Goal: Transaction & Acquisition: Purchase product/service

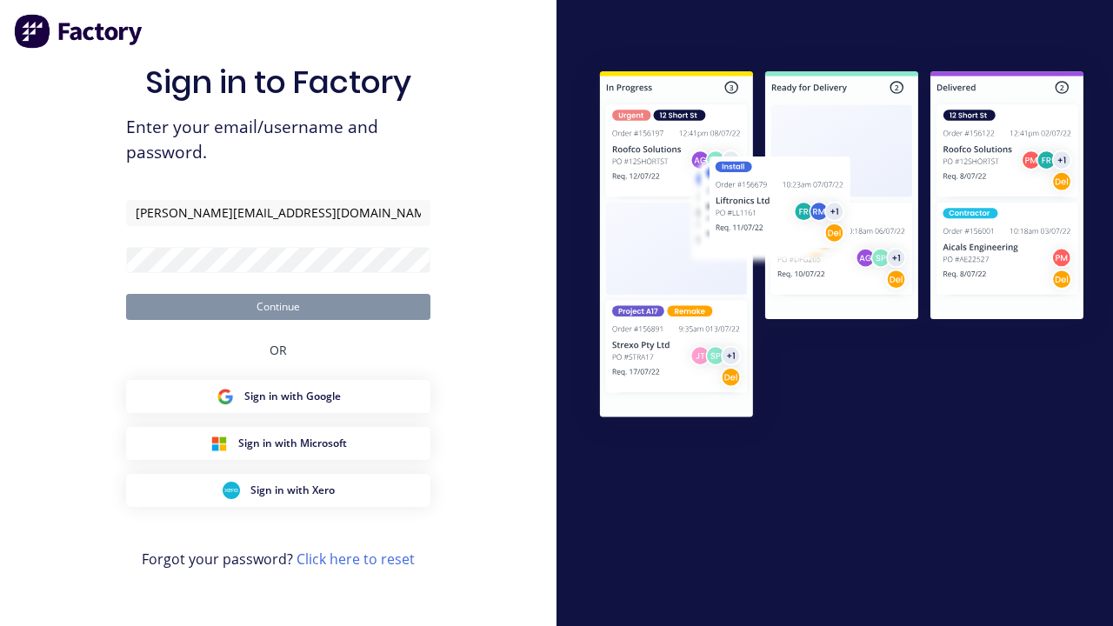
type input "[PERSON_NAME][EMAIL_ADDRESS][DOMAIN_NAME]"
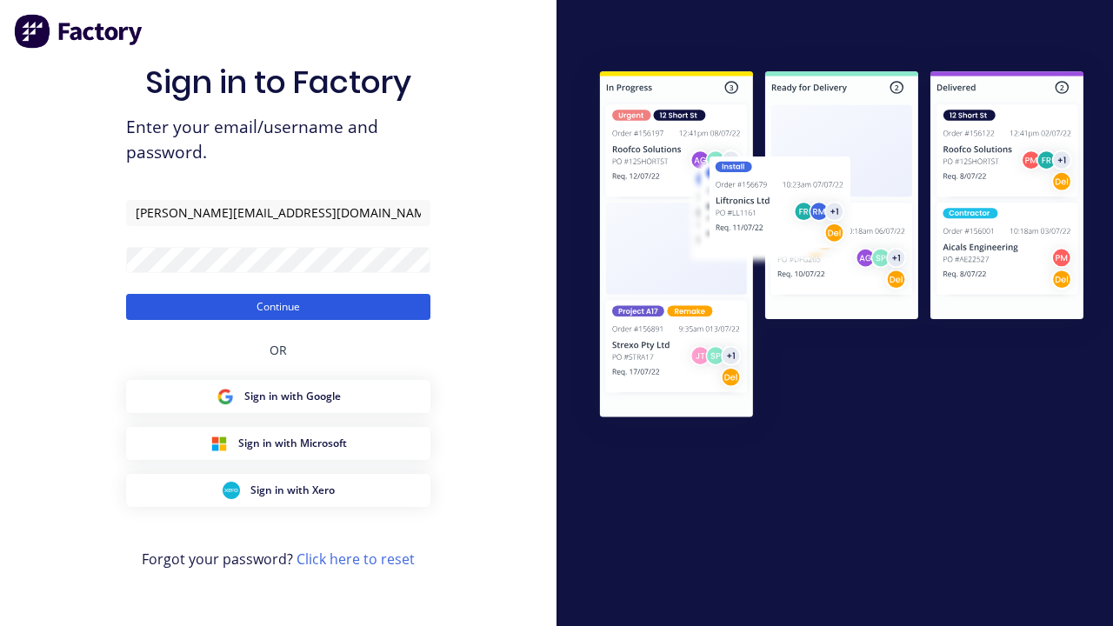
click at [278, 306] on button "Continue" at bounding box center [278, 307] width 304 height 26
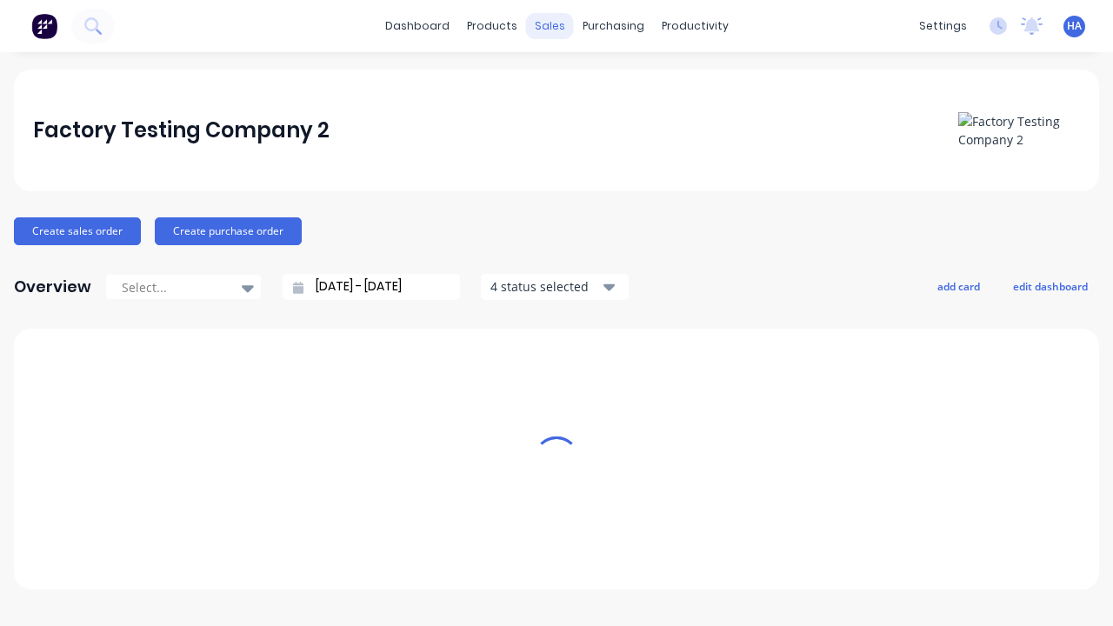
click at [550, 26] on div "sales" at bounding box center [550, 26] width 48 height 26
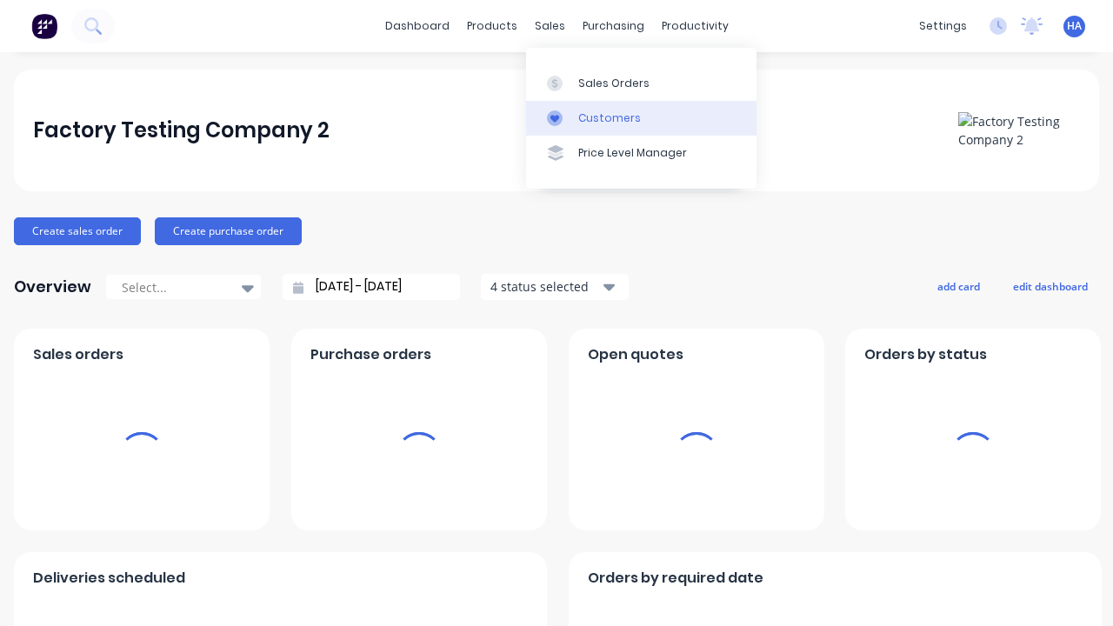
click at [641, 117] on link "Customers" at bounding box center [641, 118] width 231 height 35
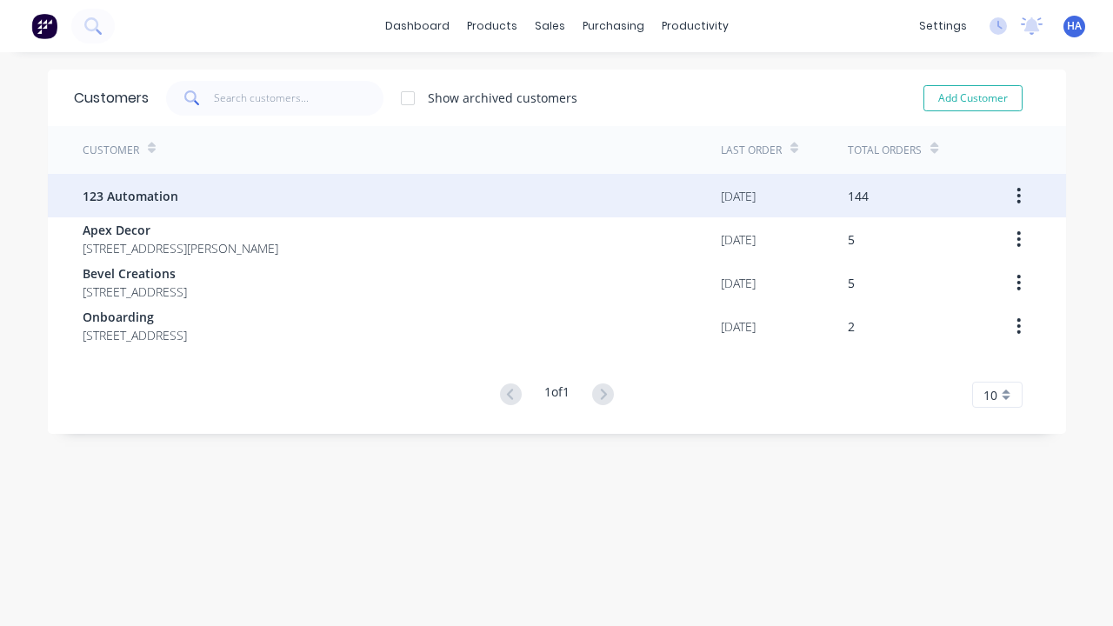
click at [129, 196] on span "123 Automation" at bounding box center [131, 196] width 96 height 18
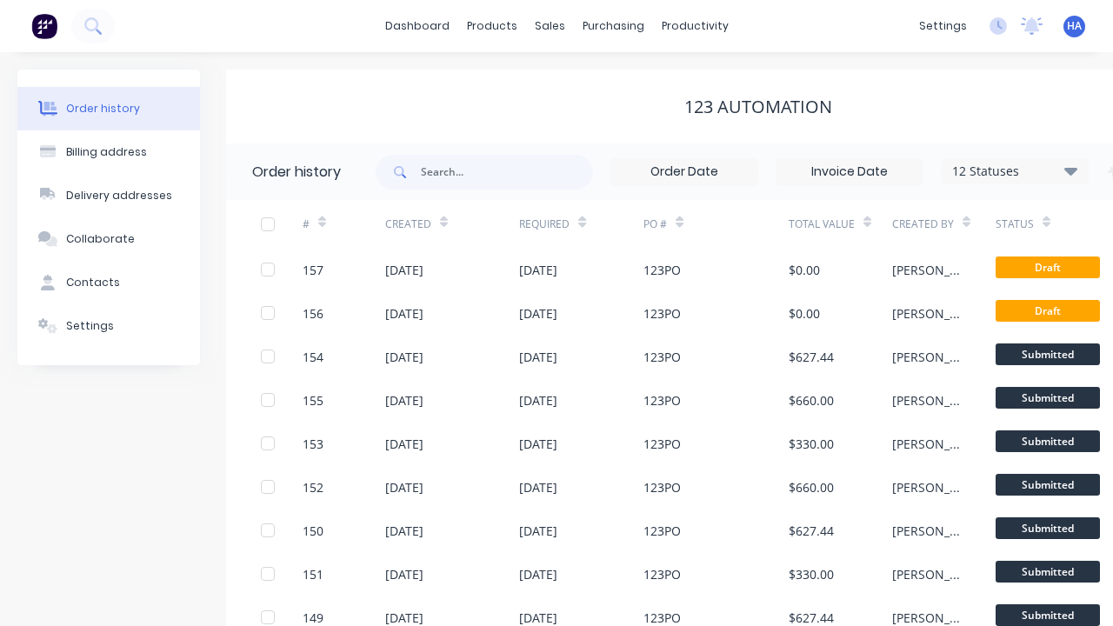
scroll to position [0, 177]
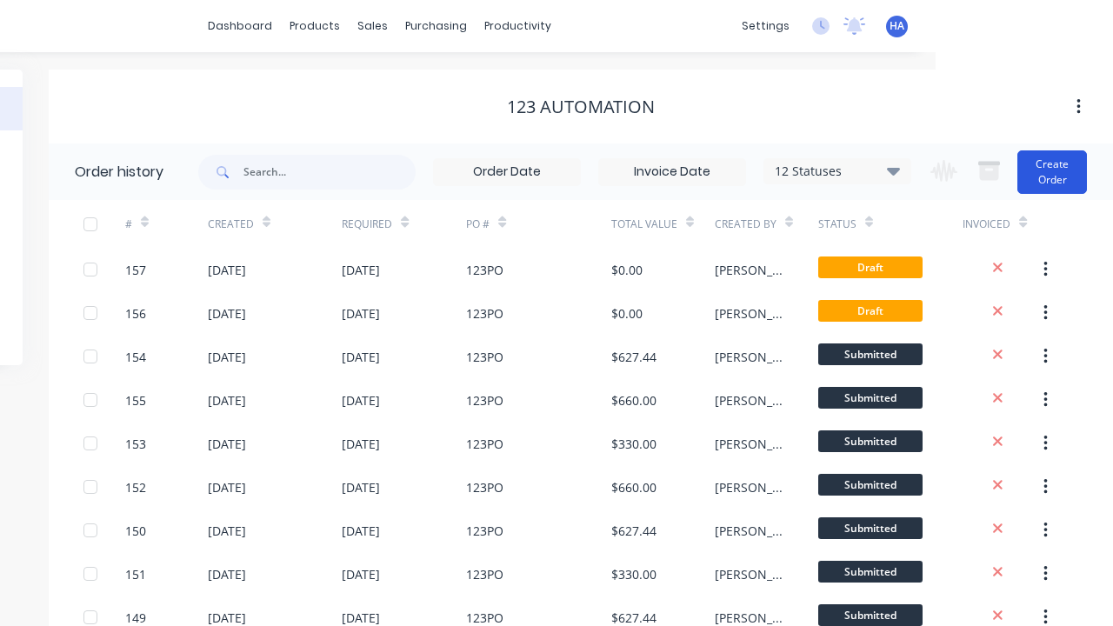
click at [1053, 171] on button "Create Order" at bounding box center [1053, 171] width 70 height 43
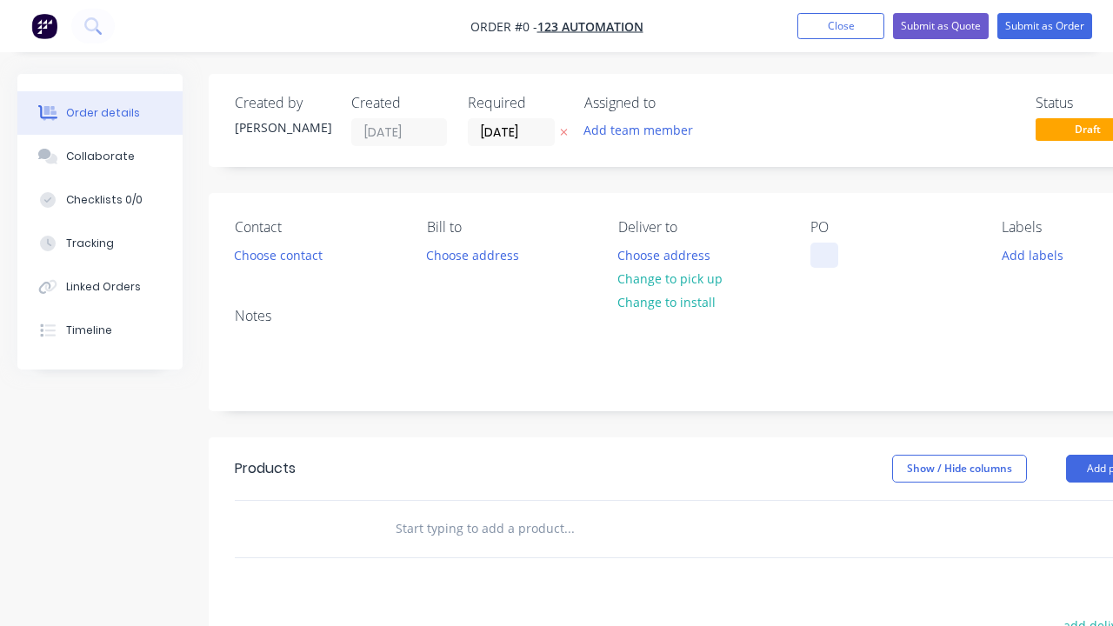
click at [824, 255] on div at bounding box center [825, 255] width 28 height 25
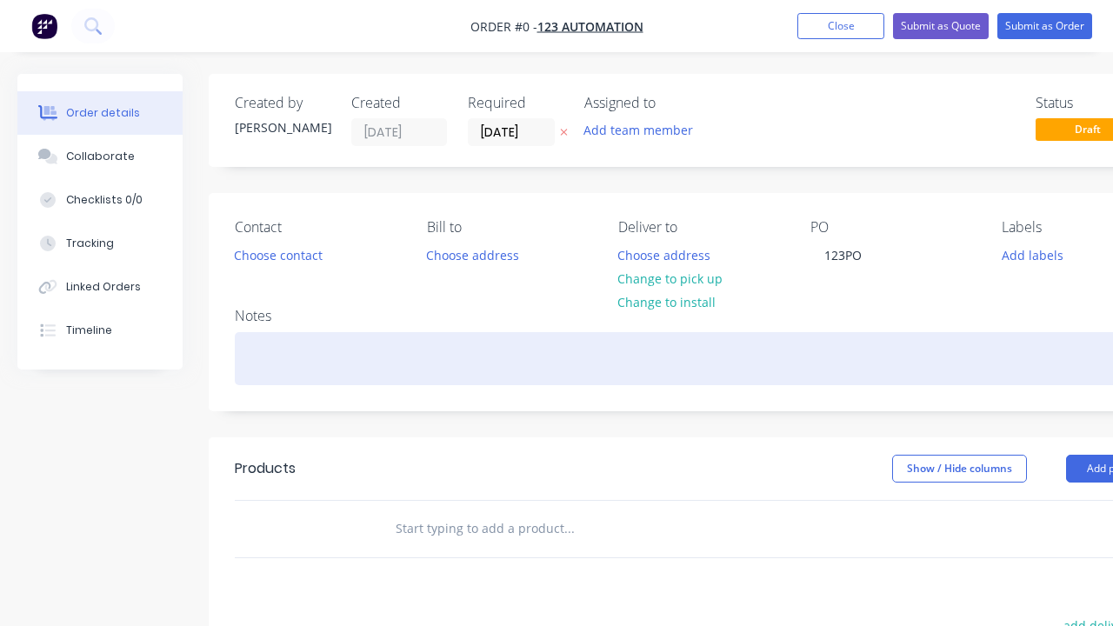
click at [647, 358] on div "Order details Collaborate Checklists 0/0 Tracking Linked Orders Timeline Order …" at bounding box center [605, 538] width 1210 height 928
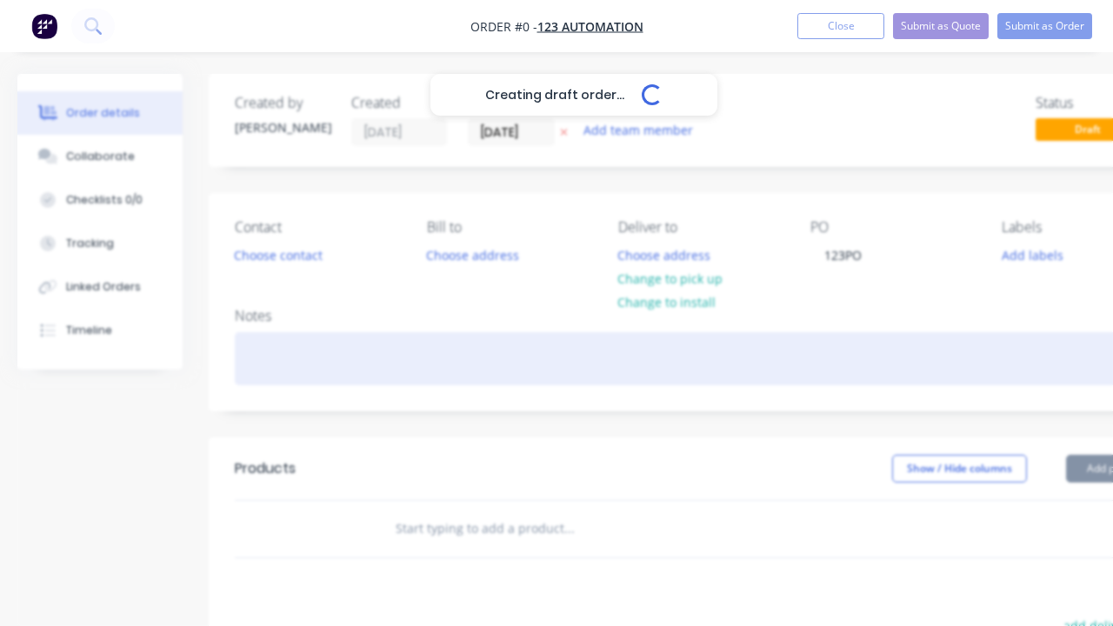
scroll to position [0, 53]
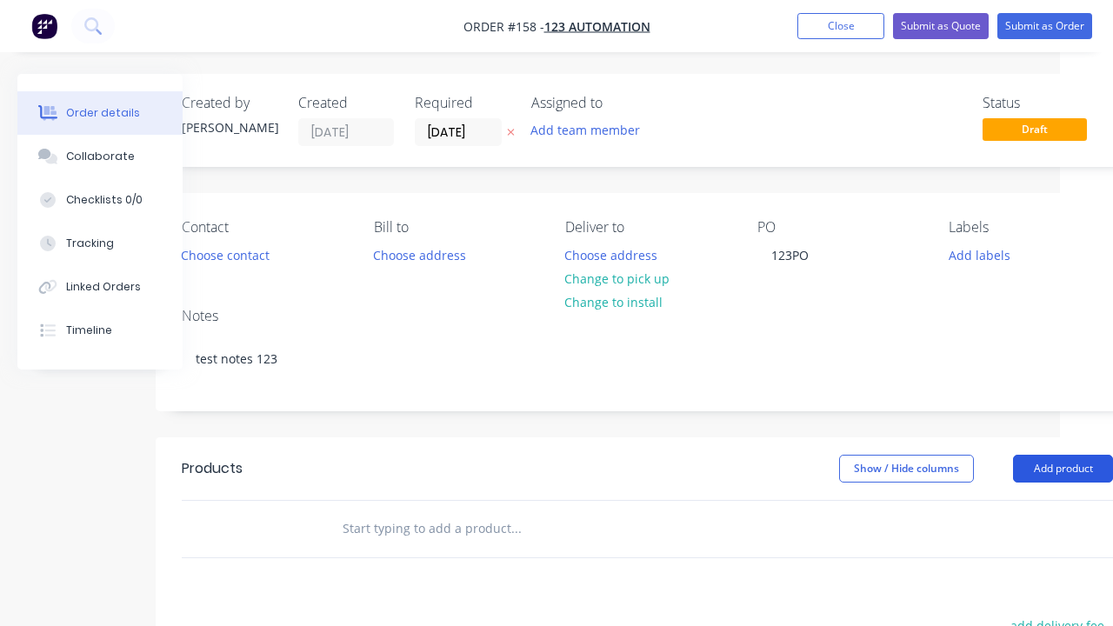
click at [1063, 468] on button "Add product" at bounding box center [1063, 469] width 100 height 28
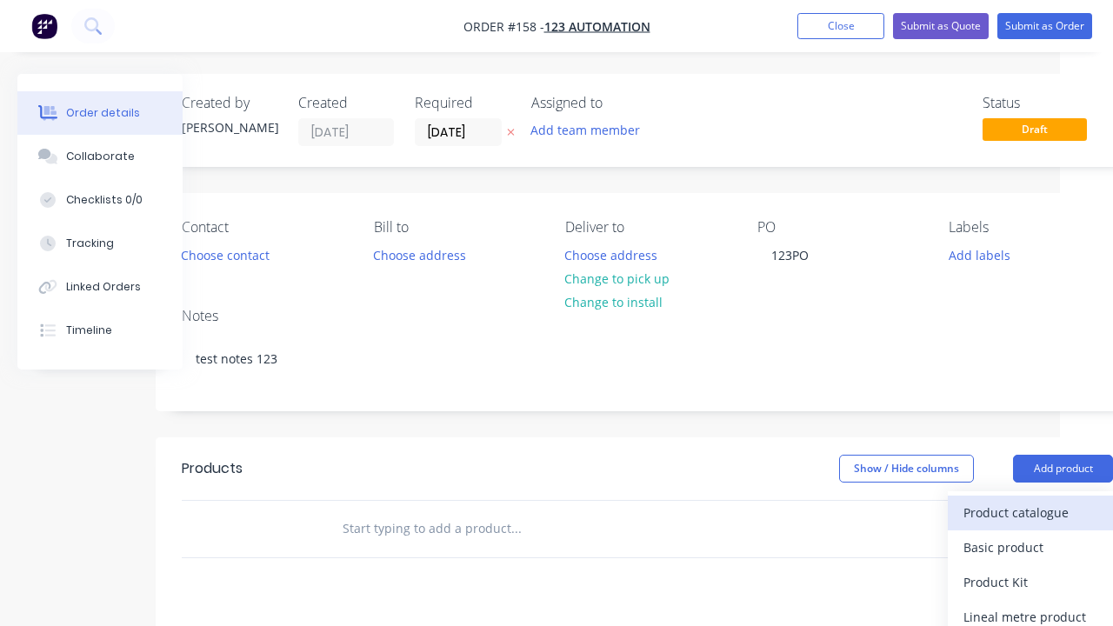
click at [1031, 512] on div "Product catalogue" at bounding box center [1031, 512] width 134 height 25
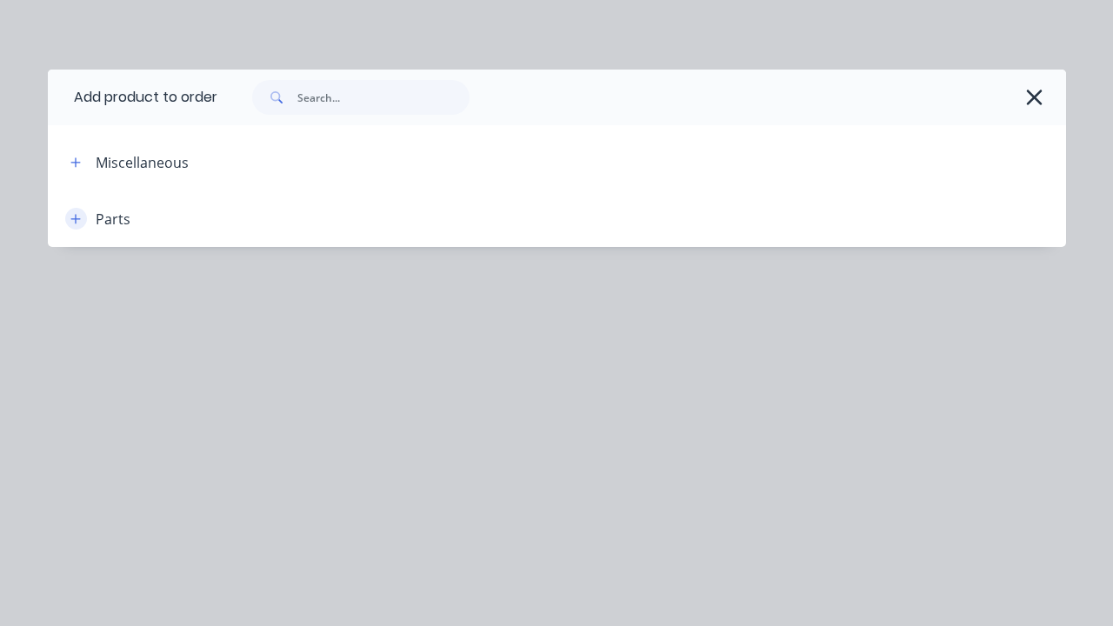
click at [76, 218] on icon "button" at bounding box center [75, 219] width 10 height 10
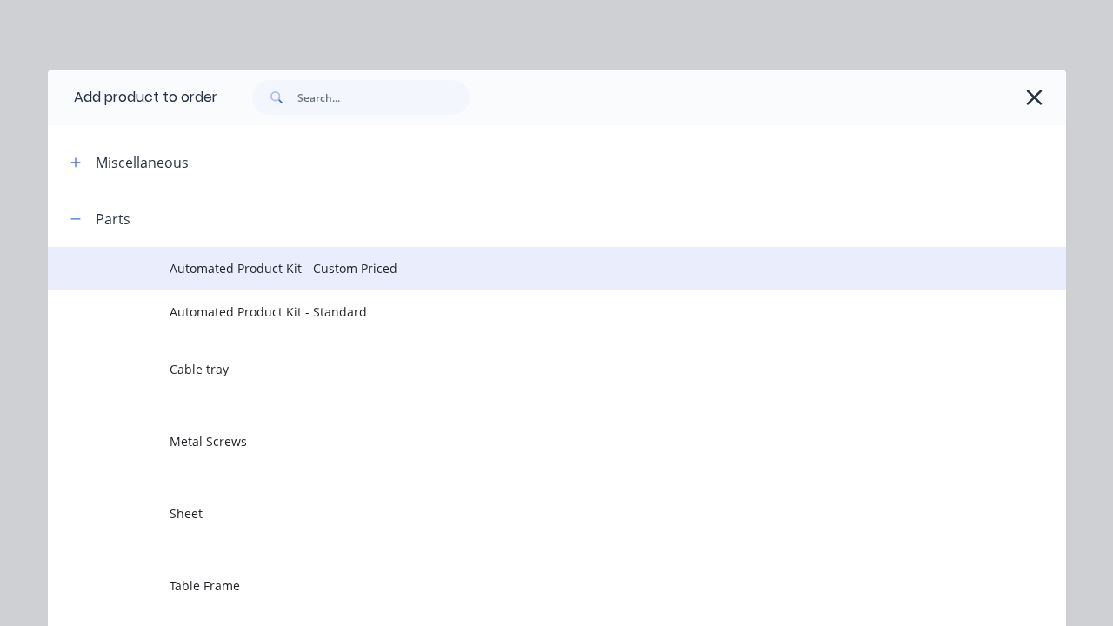
click at [528, 268] on span "Automated Product Kit - Custom Priced" at bounding box center [528, 268] width 717 height 18
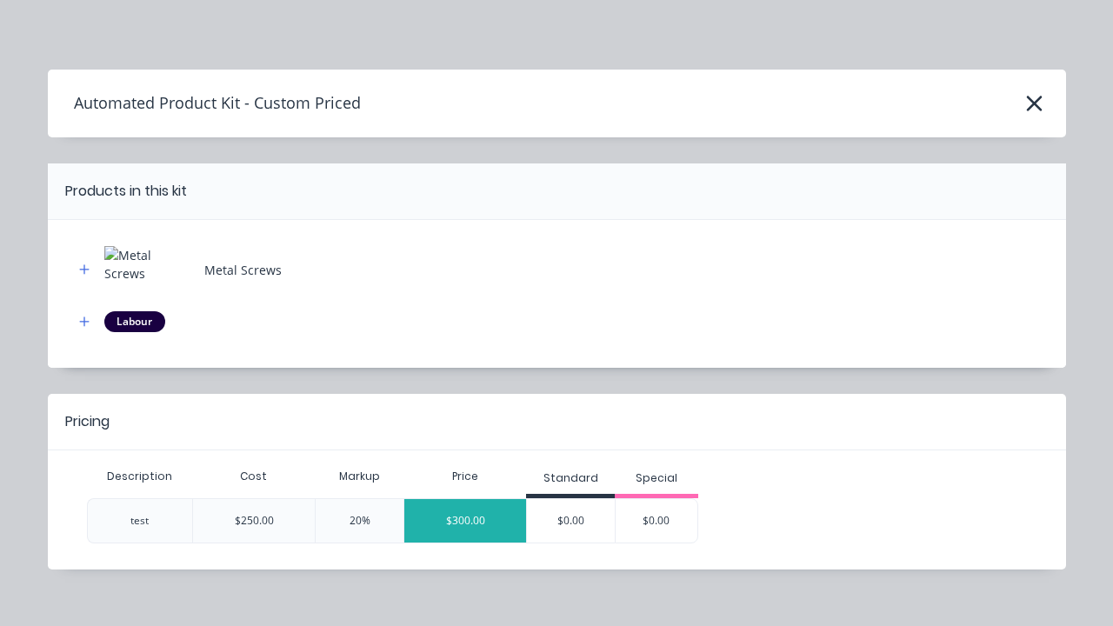
click at [465, 520] on div "$300.00" at bounding box center [465, 520] width 122 height 43
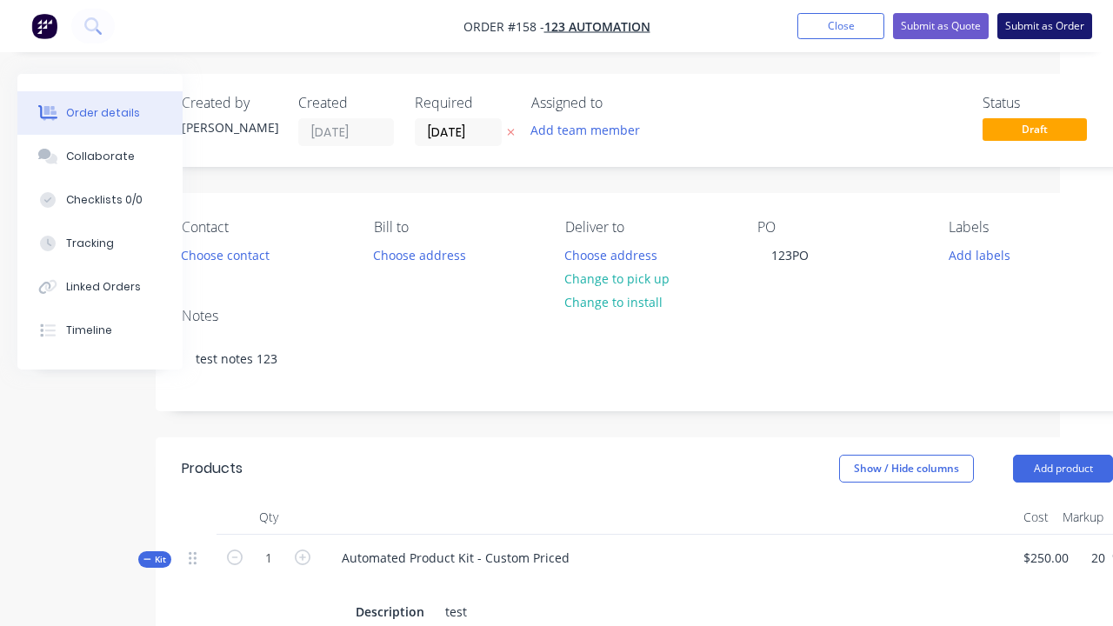
click at [1045, 26] on button "Submit as Order" at bounding box center [1045, 26] width 95 height 26
